Goal: Task Accomplishment & Management: Use online tool/utility

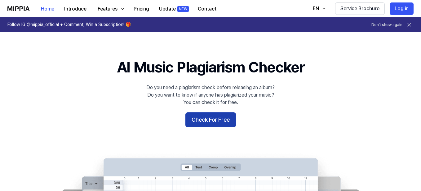
click at [202, 120] on button "Check For Free" at bounding box center [210, 120] width 51 height 15
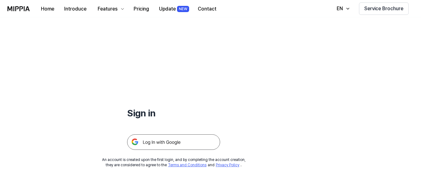
click at [154, 142] on img at bounding box center [173, 143] width 93 height 16
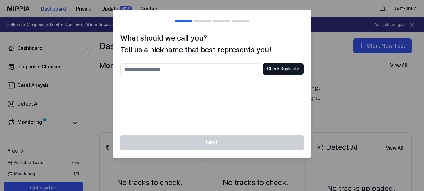
click at [195, 69] on input "text" at bounding box center [190, 70] width 140 height 12
type input "**********"
click at [286, 69] on button "Check Duplicate" at bounding box center [282, 69] width 41 height 11
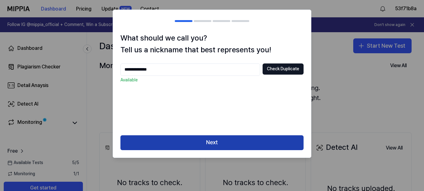
click at [211, 146] on button "Next" at bounding box center [211, 142] width 183 height 15
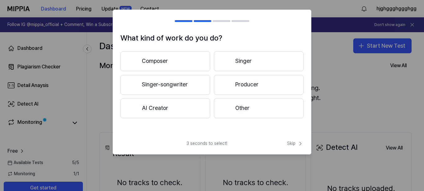
click at [167, 106] on button "AI Creator" at bounding box center [165, 109] width 90 height 20
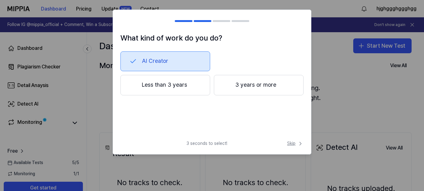
click at [293, 144] on span "Skip" at bounding box center [295, 144] width 16 height 6
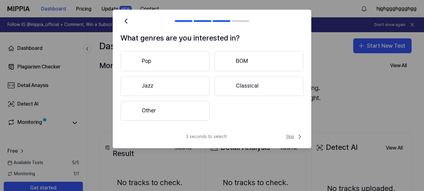
click at [291, 138] on span "Skip" at bounding box center [295, 136] width 18 height 7
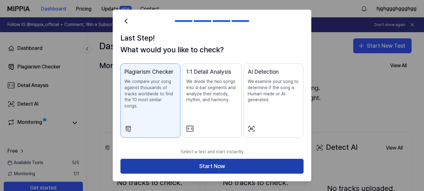
click at [211, 163] on button "Start Now" at bounding box center [211, 166] width 183 height 15
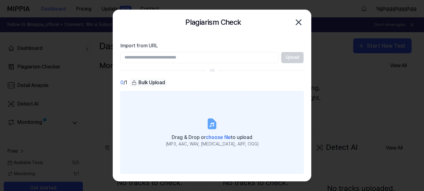
click at [211, 125] on icon at bounding box center [211, 124] width 4 height 4
click at [0, 0] on input "Drag & Drop or choose file to upload (MP3, AAC, WAV, FLAC, AIFF, OGG)" at bounding box center [0, 0] width 0 height 0
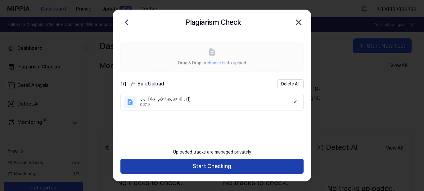
click at [211, 168] on button "Start Checking" at bounding box center [211, 166] width 183 height 15
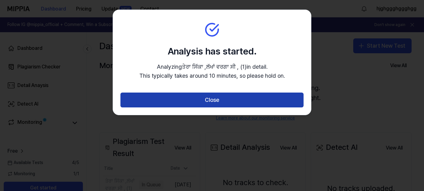
click at [209, 101] on button "Close" at bounding box center [211, 100] width 183 height 15
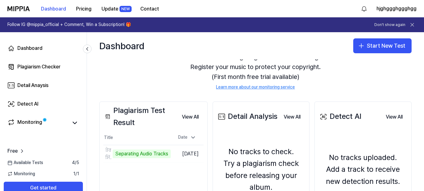
scroll to position [62, 0]
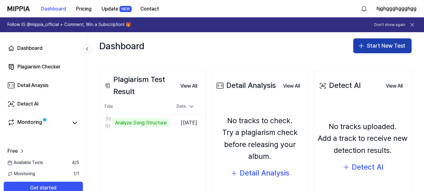
click at [375, 46] on button "Start New Test" at bounding box center [382, 45] width 58 height 15
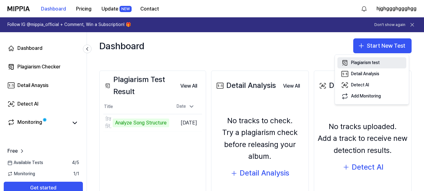
click at [361, 64] on div "Plagiarism test" at bounding box center [365, 63] width 29 height 6
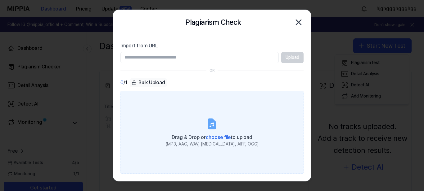
click at [215, 133] on div "Drag & Drop or choose file to upload" at bounding box center [212, 137] width 93 height 9
click at [0, 0] on input "Drag & Drop or choose file to upload (MP3, AAC, WAV, FLAC, AIFF, OGG)" at bounding box center [0, 0] width 0 height 0
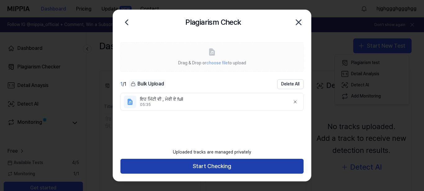
click at [204, 167] on button "Start Checking" at bounding box center [211, 166] width 183 height 15
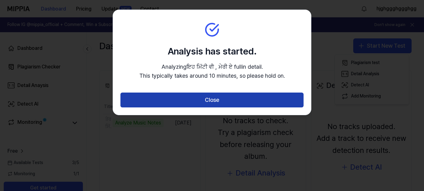
click at [208, 97] on button "Close" at bounding box center [211, 100] width 183 height 15
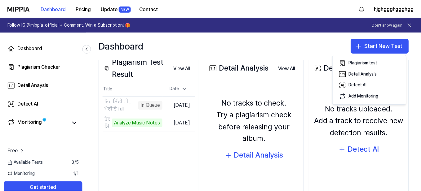
scroll to position [98, 0]
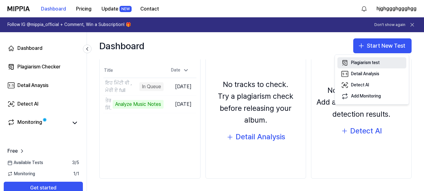
click at [362, 63] on div "Plagiarism test" at bounding box center [365, 63] width 29 height 6
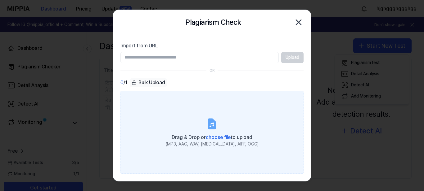
click at [213, 126] on icon at bounding box center [211, 124] width 4 height 4
click at [0, 0] on input "Drag & Drop or choose file to upload (MP3, AAC, WAV, FLAC, AIFF, OGG)" at bounding box center [0, 0] width 0 height 0
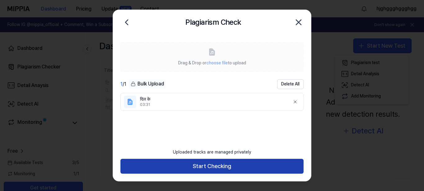
click at [209, 166] on button "Start Checking" at bounding box center [211, 166] width 183 height 15
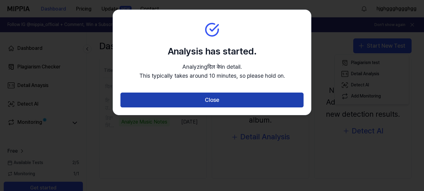
click at [206, 102] on button "Close" at bounding box center [211, 100] width 183 height 15
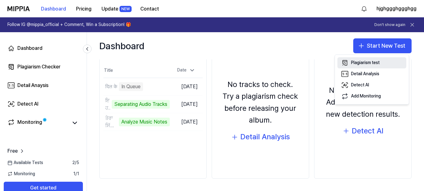
click at [359, 64] on div "Plagiarism test" at bounding box center [365, 63] width 29 height 6
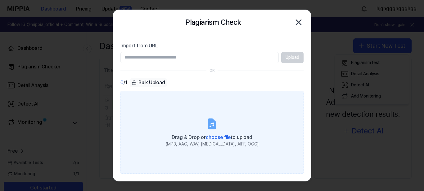
click at [215, 125] on icon at bounding box center [211, 124] width 7 height 10
click at [0, 0] on input "Drag & Drop or choose file to upload (MP3, AAC, WAV, FLAC, AIFF, OGG)" at bounding box center [0, 0] width 0 height 0
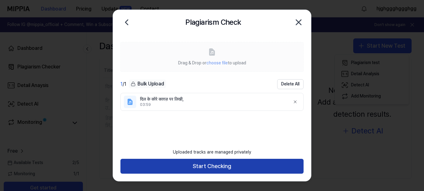
click at [207, 168] on button "Start Checking" at bounding box center [211, 166] width 183 height 15
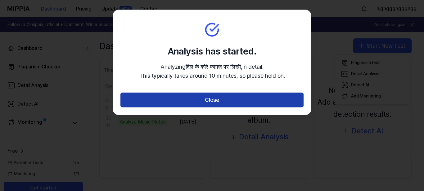
click at [215, 99] on button "Close" at bounding box center [211, 100] width 183 height 15
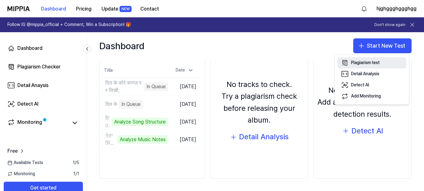
click at [365, 63] on div "Plagiarism test" at bounding box center [365, 63] width 29 height 6
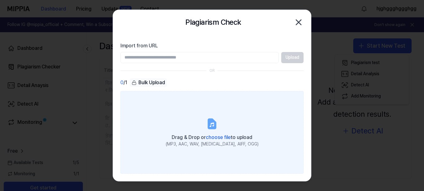
click at [210, 123] on icon at bounding box center [211, 124] width 7 height 10
click at [0, 0] on input "Drag & Drop or choose file to upload (MP3, AAC, WAV, FLAC, AIFF, OGG)" at bounding box center [0, 0] width 0 height 0
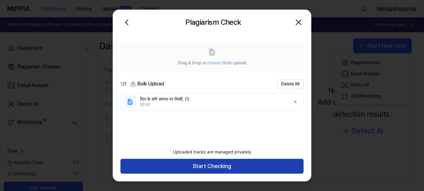
click at [205, 166] on button "Start Checking" at bounding box center [211, 166] width 183 height 15
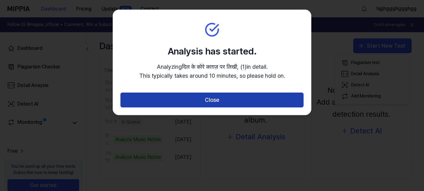
click at [204, 102] on button "Close" at bounding box center [211, 100] width 183 height 15
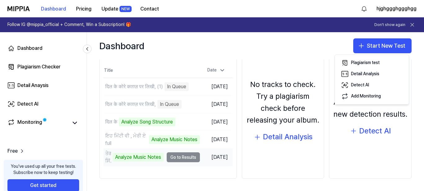
click at [180, 158] on td "ਤੇਰਾ ਸਿੱਕਾ ,ਲੱਖਾਂ ਵਰਗਾ ਸੀ , (1) Analyze Music Notes Go to Results" at bounding box center [151, 157] width 96 height 17
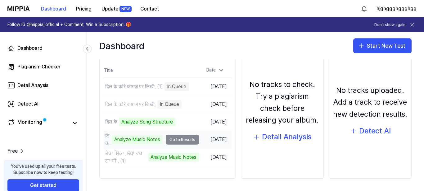
click at [177, 140] on td "ਇਹ ਮਿੱਟੀ ਵੀ , ਮੇਰੀ ਏ full Analyze Music Notes Go to Results" at bounding box center [150, 139] width 95 height 17
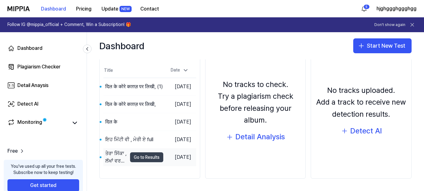
click at [133, 158] on button "Go to Results" at bounding box center [146, 158] width 33 height 10
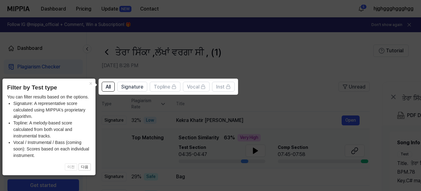
click at [258, 68] on icon at bounding box center [212, 95] width 424 height 191
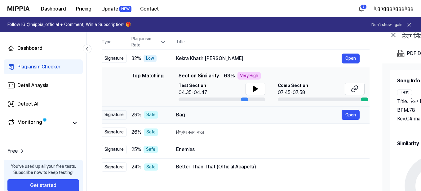
drag, startPoint x: 244, startPoint y: 100, endPoint x: 322, endPoint y: 109, distance: 78.4
click at [322, 109] on tbody "Signature 32 % Low Kekra Khatir Mandir Banwala Open Top Matching Top Matching S…" at bounding box center [236, 113] width 268 height 126
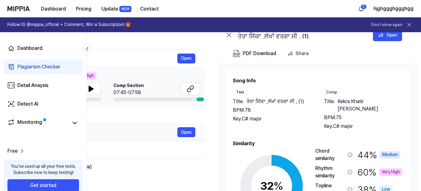
scroll to position [0, 166]
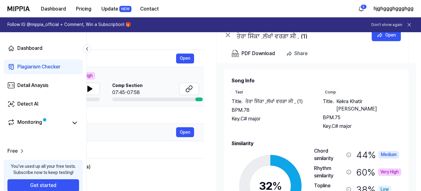
drag, startPoint x: 295, startPoint y: 116, endPoint x: 126, endPoint y: 124, distance: 169.2
click at [126, 124] on tbody "Signature 32 % Low Kekra Khatir Mandir Banwala Open Top Matching Top Matching S…" at bounding box center [70, 113] width 268 height 126
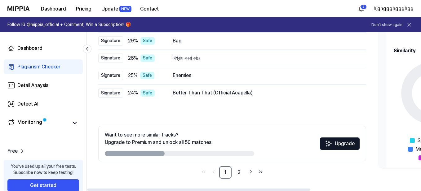
scroll to position [0, 0]
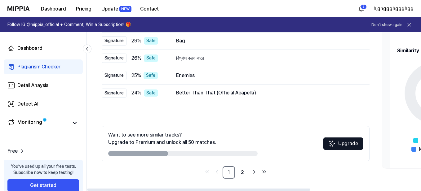
drag, startPoint x: 211, startPoint y: 167, endPoint x: 389, endPoint y: 156, distance: 178.3
click at [389, 156] on div "All Signature Topline Vocal Inst Unread All Signature Topline Vocal Inst Type P…" at bounding box center [337, 66] width 500 height 252
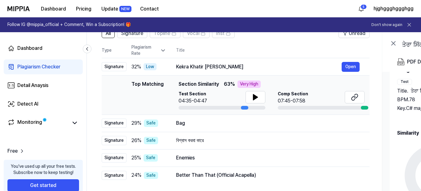
scroll to position [43, 0]
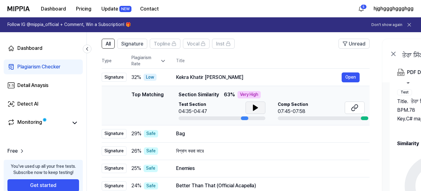
click at [254, 108] on icon at bounding box center [255, 108] width 4 height 6
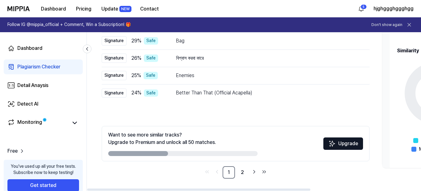
scroll to position [12, 0]
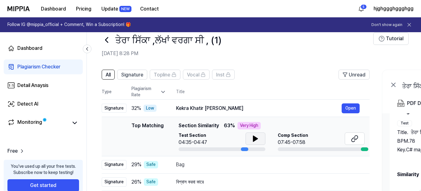
click at [106, 38] on icon at bounding box center [107, 40] width 10 height 10
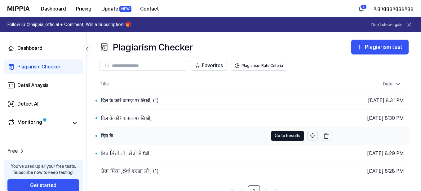
scroll to position [7, 0]
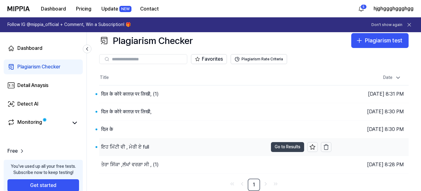
click at [284, 148] on button "Go to Results" at bounding box center [287, 147] width 33 height 10
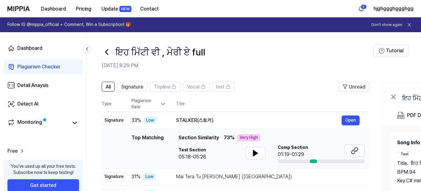
click at [106, 51] on icon at bounding box center [106, 52] width 2 height 5
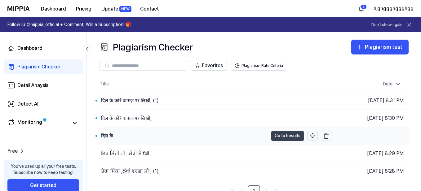
click at [280, 136] on button "Go to Results" at bounding box center [287, 136] width 33 height 10
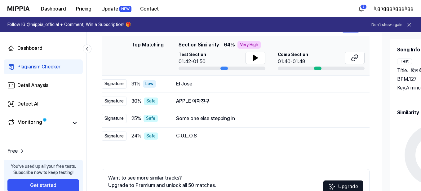
drag, startPoint x: 384, startPoint y: 144, endPoint x: 423, endPoint y: 143, distance: 39.7
click at [421, 98] on html "Dashboard Pricing Update NEW Contact 5 hjghggghggghgg Follow IG @mippia_officia…" at bounding box center [210, 2] width 421 height 191
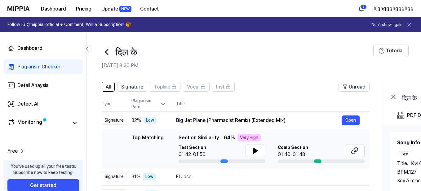
click at [106, 53] on icon at bounding box center [107, 52] width 10 height 10
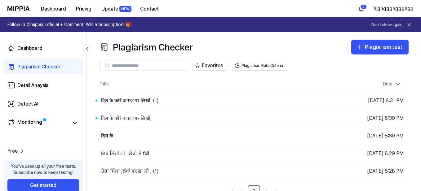
drag, startPoint x: 283, startPoint y: 118, endPoint x: 260, endPoint y: 22, distance: 99.5
click at [260, 22] on link "Follow IG @mippia_official + Comment, Win a Subscription! 🎁 Don't show again" at bounding box center [210, 24] width 421 height 15
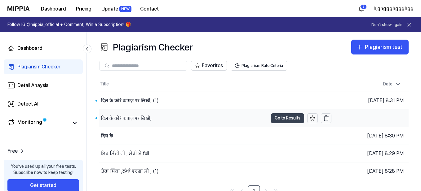
click at [282, 119] on button "Go to Results" at bounding box center [287, 118] width 33 height 10
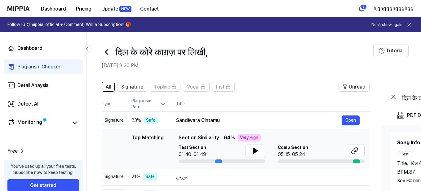
click at [104, 52] on icon at bounding box center [107, 52] width 10 height 10
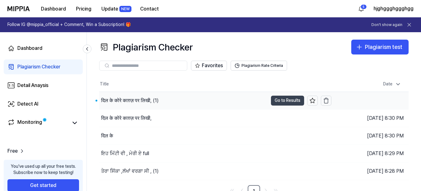
click at [285, 100] on button "Go to Results" at bounding box center [287, 101] width 33 height 10
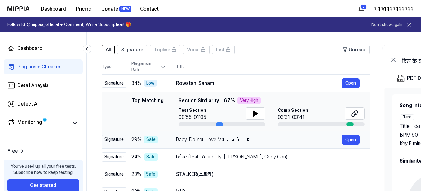
scroll to position [31, 0]
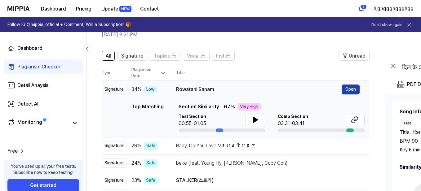
click at [351, 91] on button "Open" at bounding box center [351, 90] width 18 height 10
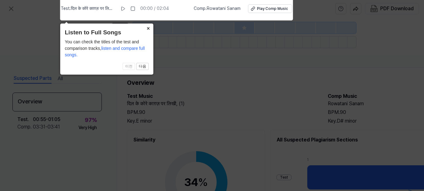
click at [148, 27] on button "×" at bounding box center [148, 28] width 10 height 9
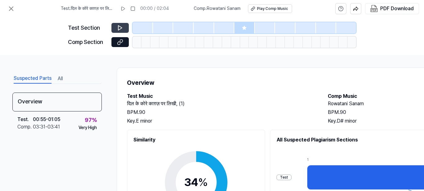
click at [121, 24] on button at bounding box center [119, 28] width 17 height 10
click at [119, 26] on icon at bounding box center [120, 28] width 4 height 5
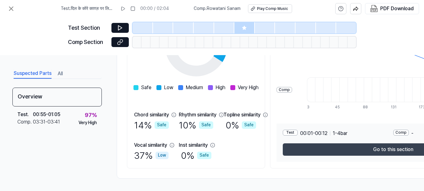
click at [389, 147] on button "Go to this section" at bounding box center [392, 150] width 220 height 12
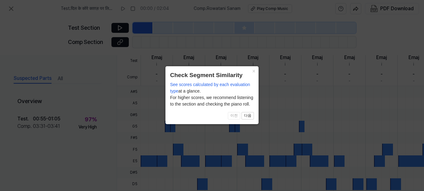
scroll to position [224, 0]
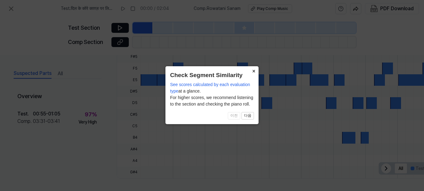
click at [254, 71] on button "×" at bounding box center [253, 70] width 10 height 9
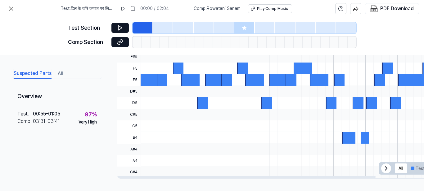
click at [118, 23] on div "Test Section" at bounding box center [212, 27] width 288 height 11
click at [118, 28] on icon at bounding box center [120, 28] width 6 height 6
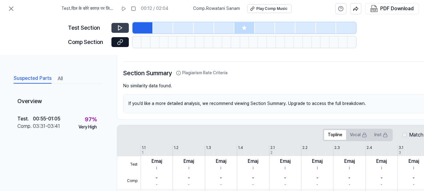
scroll to position [0, 0]
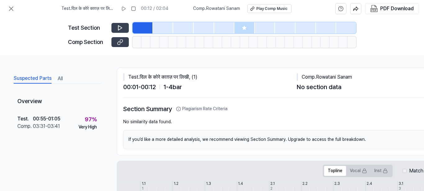
click at [118, 42] on icon at bounding box center [120, 42] width 6 height 6
click at [117, 28] on icon at bounding box center [120, 28] width 6 height 6
click at [120, 42] on icon at bounding box center [120, 42] width 6 height 6
click at [12, 8] on icon at bounding box center [10, 8] width 7 height 7
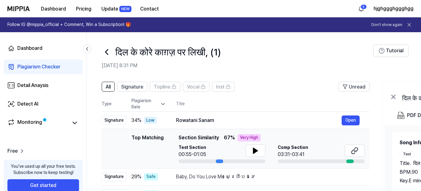
click at [104, 55] on icon at bounding box center [107, 52] width 10 height 10
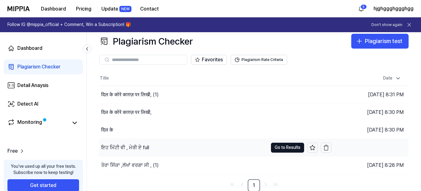
scroll to position [7, 0]
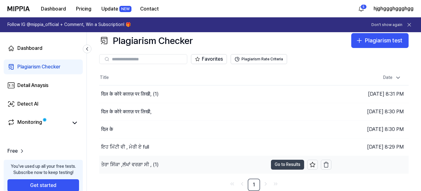
click at [283, 164] on button "Go to Results" at bounding box center [287, 165] width 33 height 10
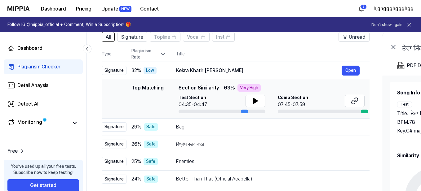
scroll to position [62, 0]
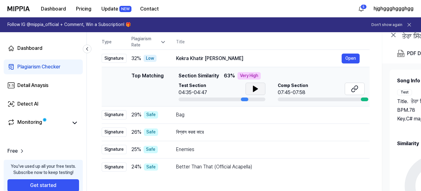
click at [254, 89] on icon at bounding box center [255, 89] width 4 height 6
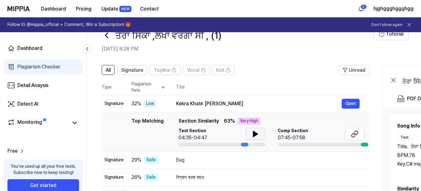
scroll to position [0, 0]
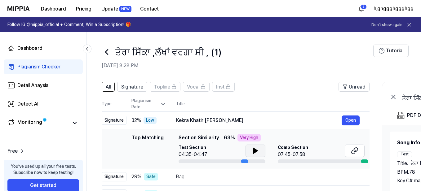
click at [106, 51] on icon at bounding box center [106, 52] width 2 height 5
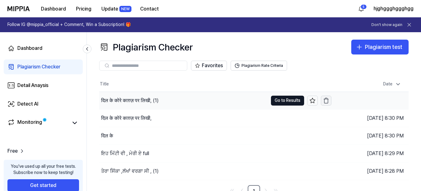
click at [325, 101] on icon "button" at bounding box center [326, 101] width 6 height 6
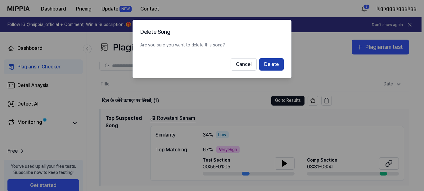
click at [270, 64] on button "Delete" at bounding box center [271, 64] width 24 height 12
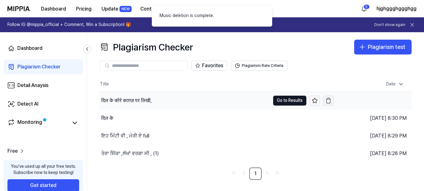
click at [327, 101] on icon "button" at bounding box center [328, 101] width 6 height 6
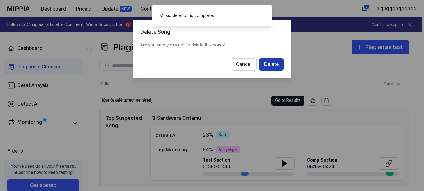
click at [272, 65] on button "Delete" at bounding box center [271, 64] width 24 height 12
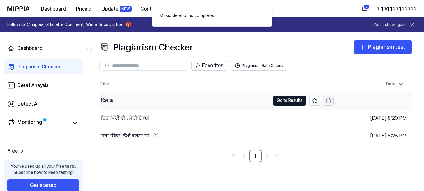
click at [326, 102] on icon "button" at bounding box center [328, 101] width 6 height 6
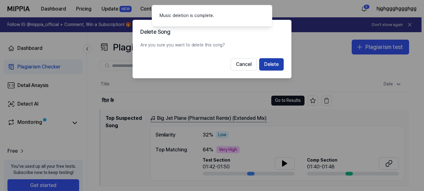
click at [270, 65] on button "Delete" at bounding box center [271, 64] width 24 height 12
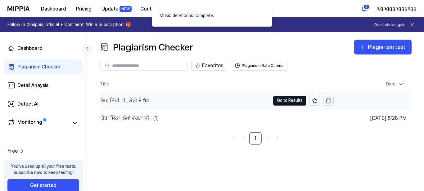
click at [327, 101] on icon "button" at bounding box center [328, 101] width 6 height 6
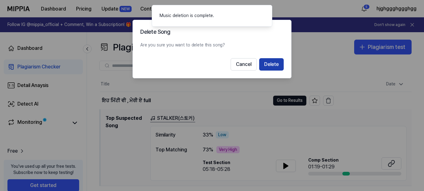
click at [278, 63] on button "Delete" at bounding box center [271, 64] width 24 height 12
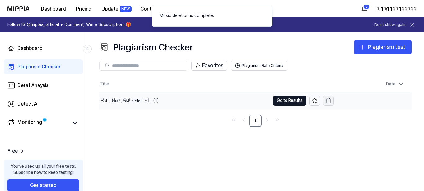
click at [327, 101] on icon "button" at bounding box center [328, 101] width 6 height 6
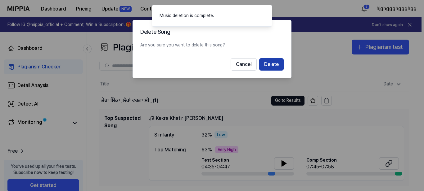
click at [278, 64] on button "Delete" at bounding box center [271, 64] width 24 height 12
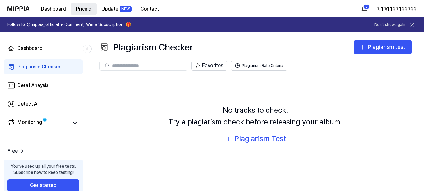
click at [84, 9] on button "Pricing" at bounding box center [83, 9] width 25 height 12
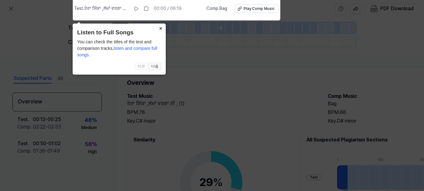
click at [160, 29] on button "×" at bounding box center [161, 28] width 10 height 9
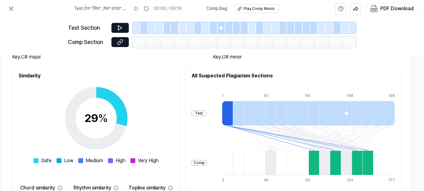
scroll to position [78, 117]
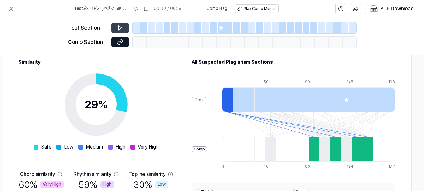
click at [118, 29] on icon at bounding box center [120, 28] width 6 height 6
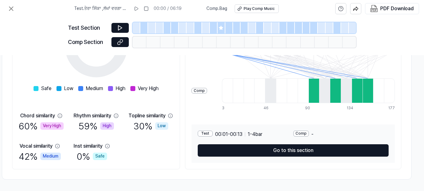
scroll to position [140, 117]
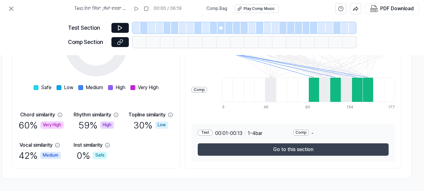
click at [282, 147] on button "Go to this section" at bounding box center [293, 150] width 191 height 12
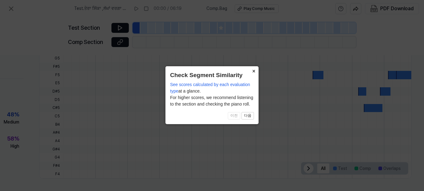
click at [254, 71] on button "×" at bounding box center [253, 70] width 10 height 9
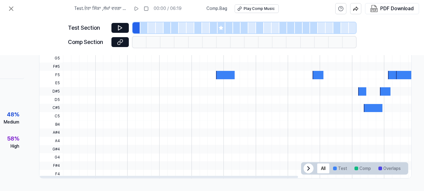
click at [313, 72] on div at bounding box center [317, 75] width 11 height 8
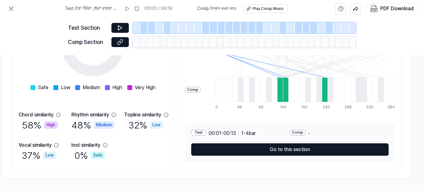
scroll to position [140, 117]
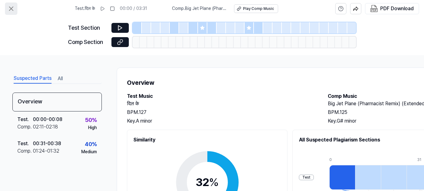
click at [11, 7] on icon at bounding box center [10, 8] width 7 height 7
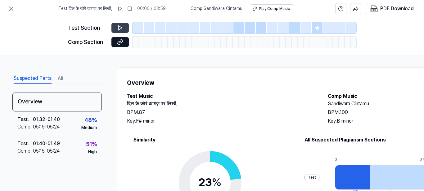
click at [120, 26] on icon at bounding box center [120, 28] width 6 height 6
click at [119, 27] on icon at bounding box center [120, 28] width 6 height 6
click at [316, 26] on icon at bounding box center [316, 27] width 5 height 5
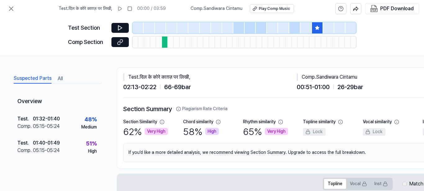
click at [293, 27] on div at bounding box center [294, 27] width 11 height 11
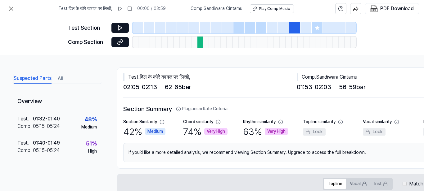
click at [261, 28] on div at bounding box center [260, 27] width 11 height 11
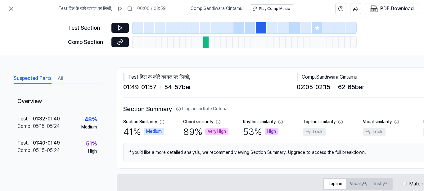
click at [248, 26] on div at bounding box center [249, 27] width 11 height 11
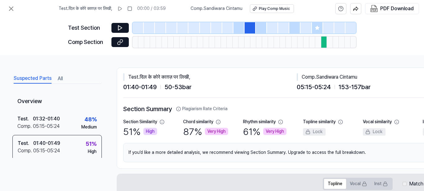
click at [236, 25] on div at bounding box center [238, 27] width 11 height 11
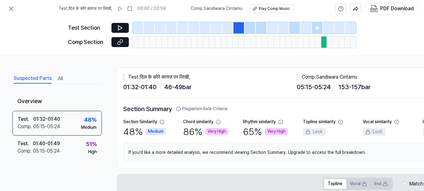
click at [213, 29] on div at bounding box center [216, 27] width 11 height 11
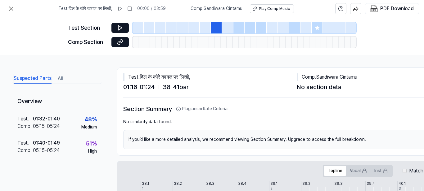
click at [204, 27] on div at bounding box center [205, 27] width 11 height 11
click at [191, 26] on div at bounding box center [193, 27] width 11 height 11
click at [175, 28] on div at bounding box center [171, 27] width 11 height 11
click at [162, 27] on div at bounding box center [160, 27] width 11 height 11
click at [143, 27] on div at bounding box center [137, 27] width 11 height 11
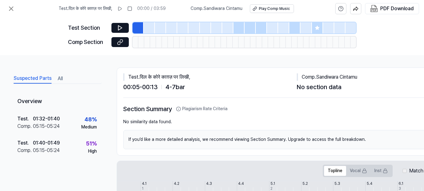
click at [148, 27] on div at bounding box center [149, 27] width 11 height 11
click at [160, 27] on div at bounding box center [160, 27] width 11 height 11
click at [172, 26] on div at bounding box center [171, 27] width 11 height 11
drag, startPoint x: 191, startPoint y: 26, endPoint x: 195, endPoint y: 27, distance: 3.7
click at [192, 26] on div at bounding box center [193, 27] width 11 height 11
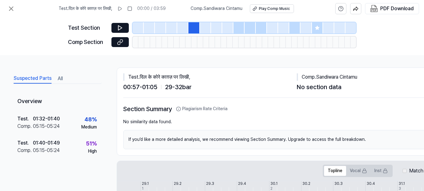
click at [205, 28] on div at bounding box center [205, 27] width 11 height 11
click at [218, 28] on div at bounding box center [216, 27] width 11 height 11
click at [226, 27] on div at bounding box center [227, 27] width 11 height 11
click at [239, 26] on div at bounding box center [238, 27] width 11 height 11
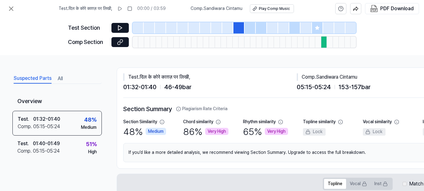
click at [317, 25] on icon at bounding box center [316, 27] width 5 height 5
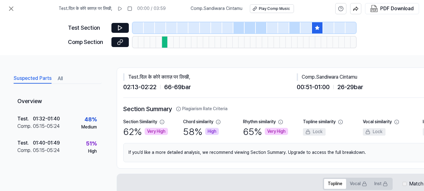
click at [293, 26] on div at bounding box center [294, 27] width 11 height 11
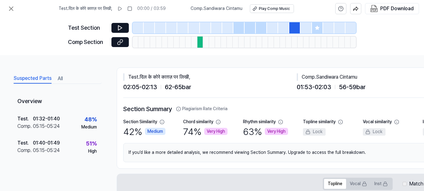
click at [260, 26] on div at bounding box center [260, 27] width 11 height 11
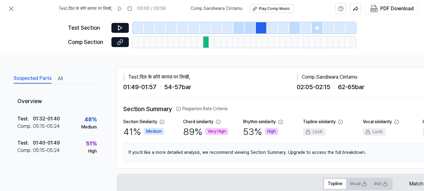
click at [250, 26] on div at bounding box center [249, 27] width 11 height 11
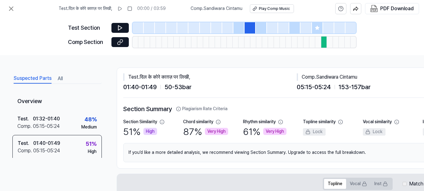
click at [238, 26] on div at bounding box center [238, 27] width 11 height 11
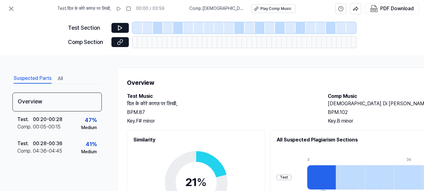
click at [159, 24] on div at bounding box center [158, 27] width 10 height 11
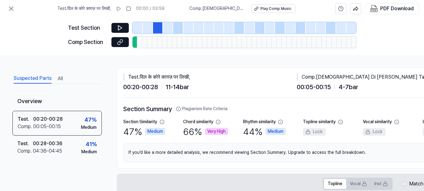
click at [176, 24] on div at bounding box center [178, 27] width 10 height 11
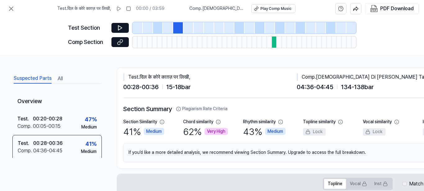
click at [239, 25] on div at bounding box center [239, 27] width 10 height 11
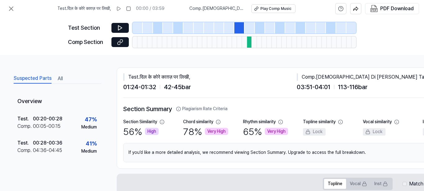
click at [258, 25] on div at bounding box center [260, 27] width 10 height 11
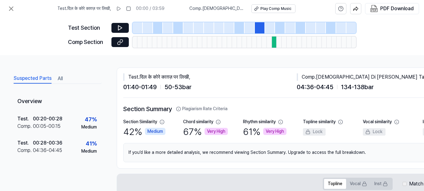
click at [280, 25] on div at bounding box center [280, 27] width 10 height 11
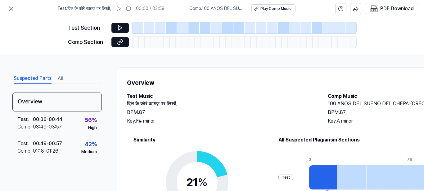
click at [170, 25] on div at bounding box center [171, 27] width 11 height 11
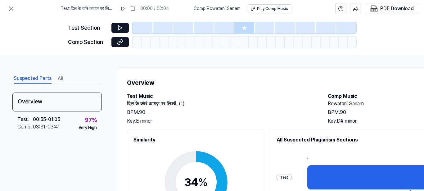
click at [243, 26] on icon at bounding box center [244, 27] width 5 height 5
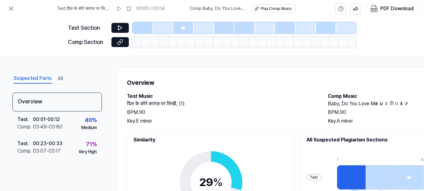
click at [184, 28] on icon at bounding box center [183, 28] width 4 height 4
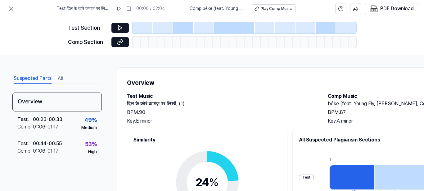
click at [180, 27] on div at bounding box center [183, 27] width 20 height 11
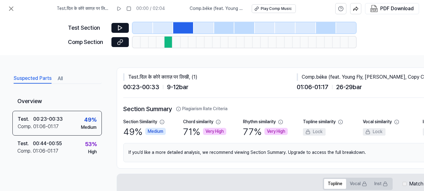
click at [222, 29] on div at bounding box center [224, 27] width 20 height 11
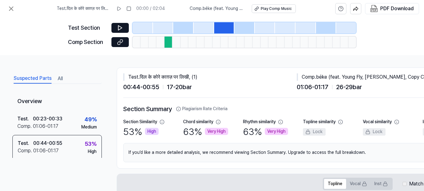
click at [240, 29] on div at bounding box center [244, 27] width 20 height 11
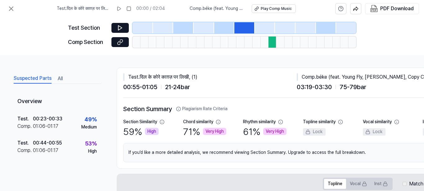
click at [323, 28] on div at bounding box center [326, 27] width 20 height 11
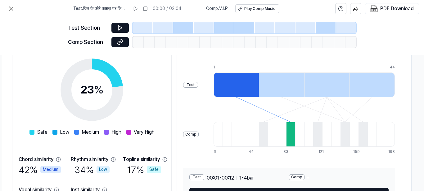
scroll to position [109, 117]
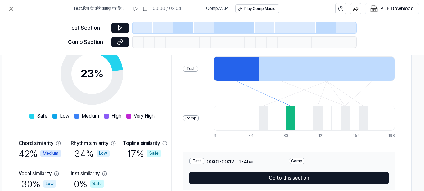
click at [295, 119] on div at bounding box center [290, 118] width 9 height 25
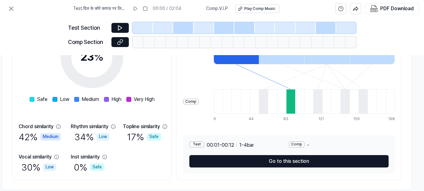
scroll to position [140, 117]
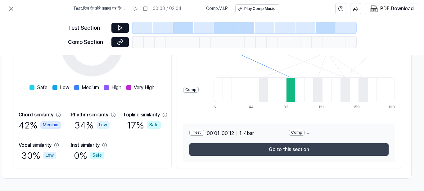
click at [284, 149] on button "Go to this section" at bounding box center [288, 150] width 199 height 12
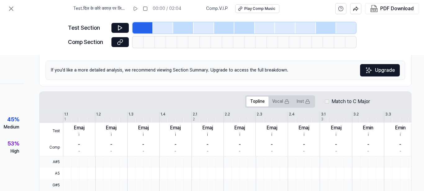
scroll to position [69, 80]
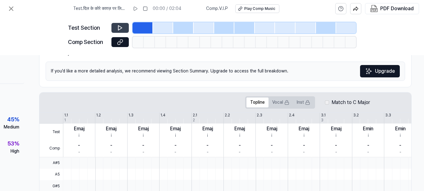
click at [118, 25] on icon at bounding box center [120, 28] width 6 height 6
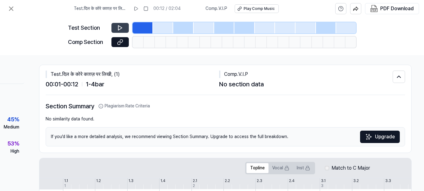
scroll to position [0, 80]
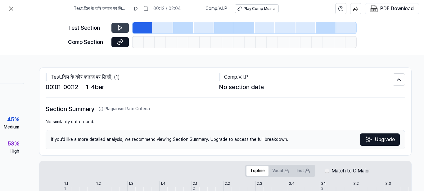
click at [117, 26] on button at bounding box center [119, 28] width 17 height 10
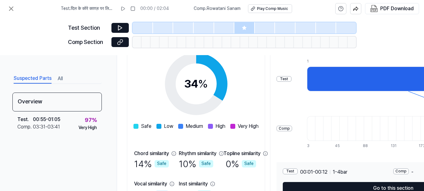
scroll to position [124, 0]
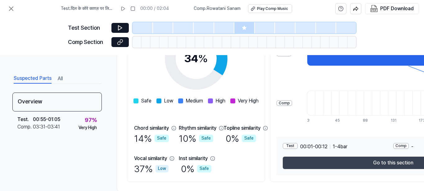
click at [395, 166] on button "Go to this section" at bounding box center [392, 163] width 220 height 12
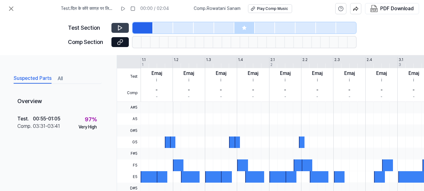
click at [117, 26] on icon at bounding box center [120, 28] width 6 height 6
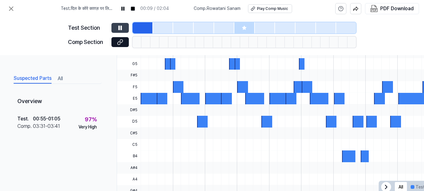
scroll to position [193, 0]
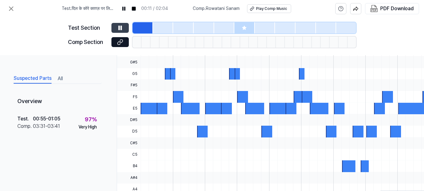
click at [153, 59] on div at bounding box center [396, 61] width 512 height 11
click at [157, 67] on div at bounding box center [157, 120] width 0 height 174
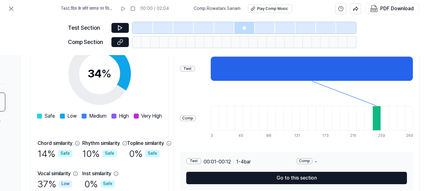
scroll to position [109, 117]
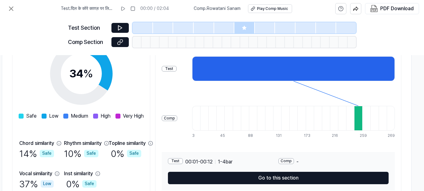
click at [359, 116] on div at bounding box center [358, 118] width 8 height 25
click at [362, 118] on div at bounding box center [358, 118] width 8 height 25
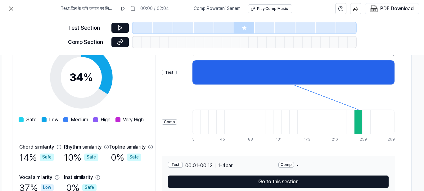
scroll to position [78, 117]
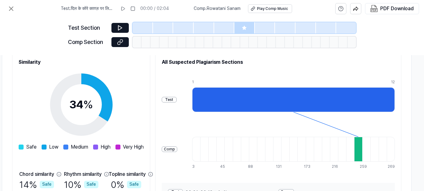
click at [98, 148] on span at bounding box center [95, 147] width 5 height 5
